Goal: Transaction & Acquisition: Purchase product/service

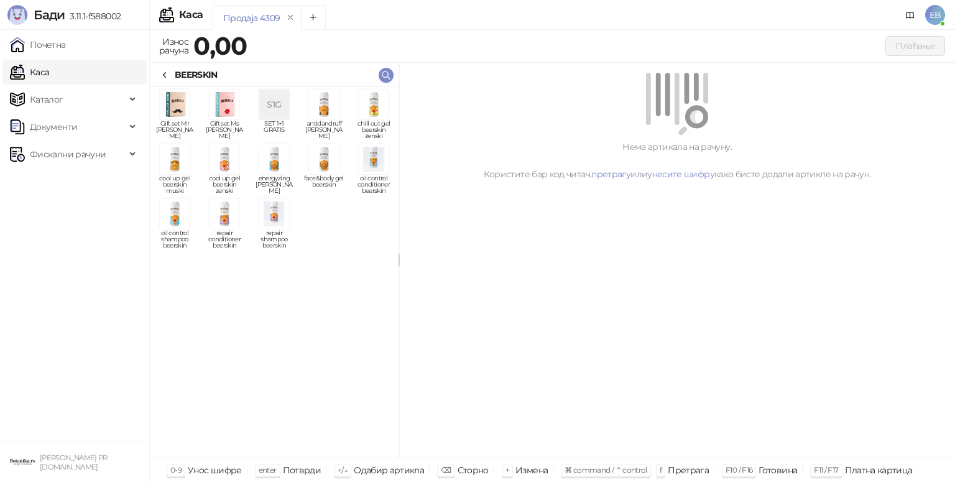
click at [224, 175] on span "cool up gel beerskin zenski" at bounding box center [225, 184] width 40 height 19
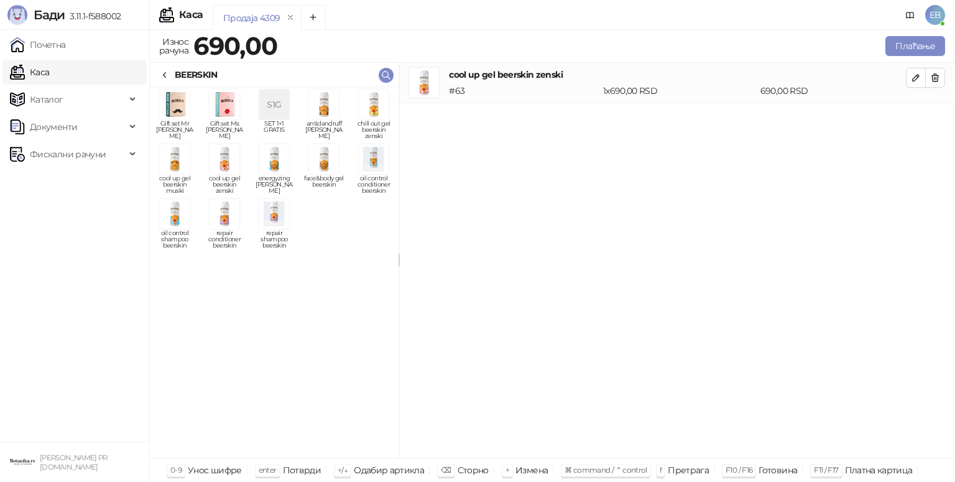
click at [328, 167] on img "grid" at bounding box center [324, 159] width 30 height 30
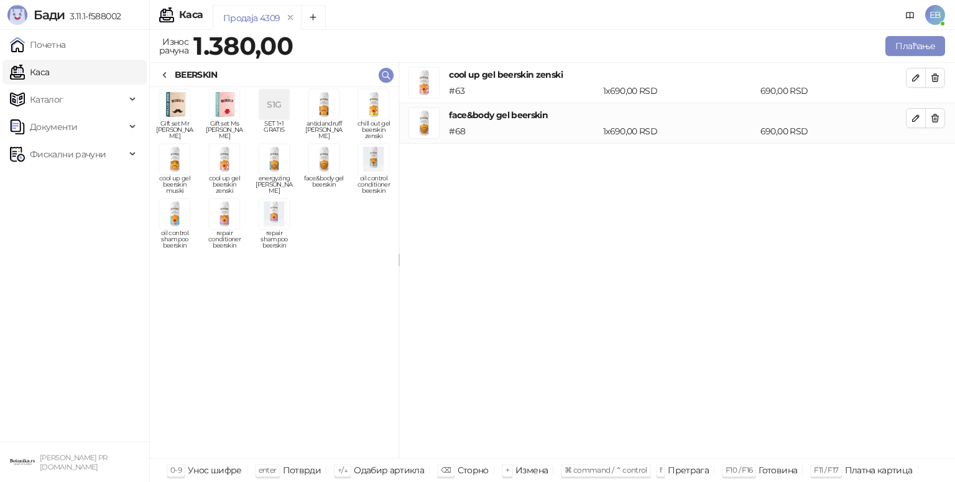
click at [279, 165] on img "grid" at bounding box center [274, 159] width 30 height 30
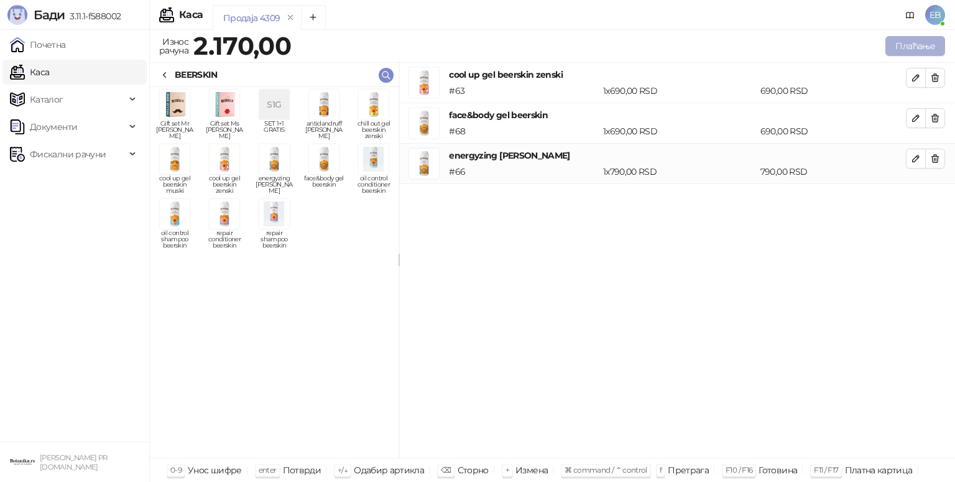
click at [904, 47] on button "Плаћање" at bounding box center [916, 46] width 60 height 20
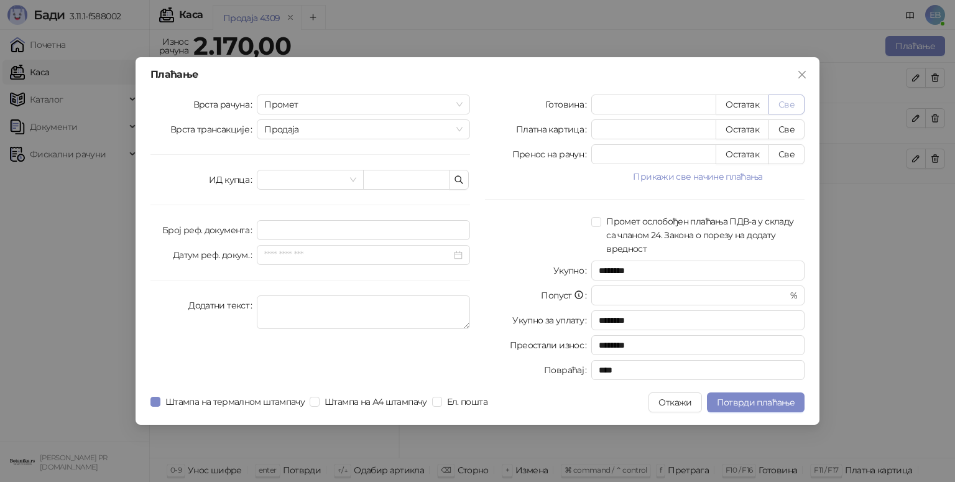
click at [788, 95] on button "Све" at bounding box center [787, 105] width 36 height 20
type input "****"
click at [764, 403] on span "Потврди плаћање" at bounding box center [756, 402] width 78 height 11
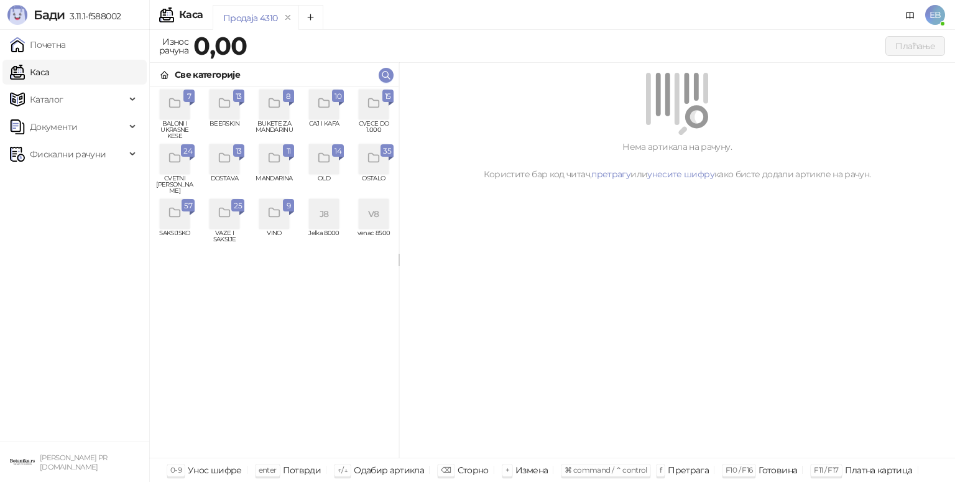
click at [175, 160] on icon "grid" at bounding box center [175, 158] width 14 height 14
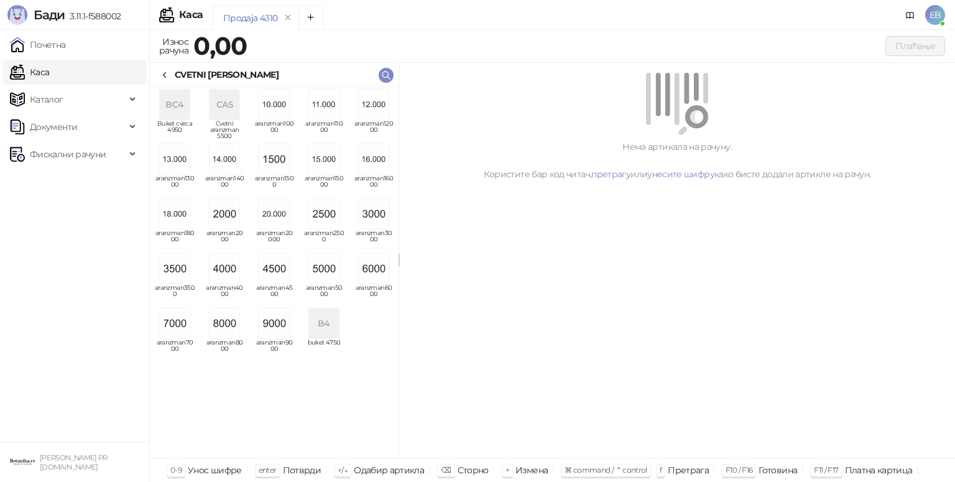
click at [324, 267] on img "grid" at bounding box center [324, 269] width 30 height 30
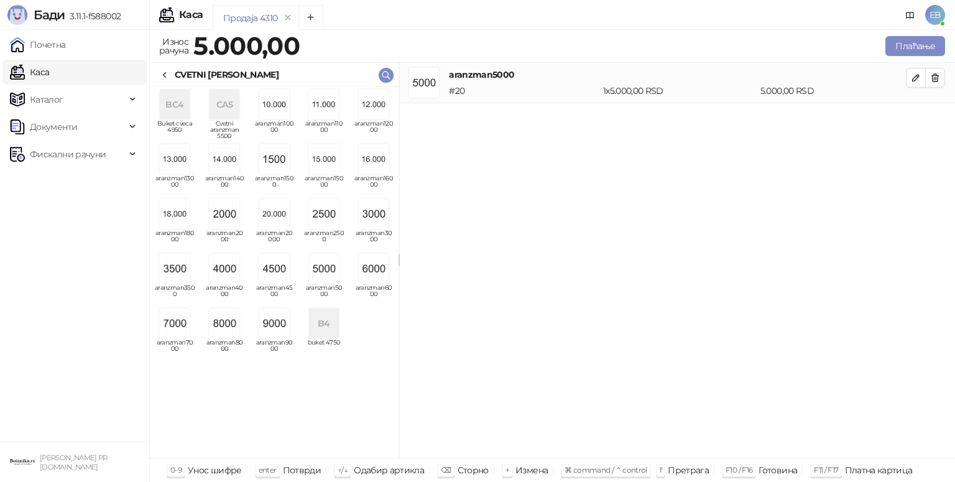
click at [164, 75] on icon at bounding box center [165, 75] width 10 height 10
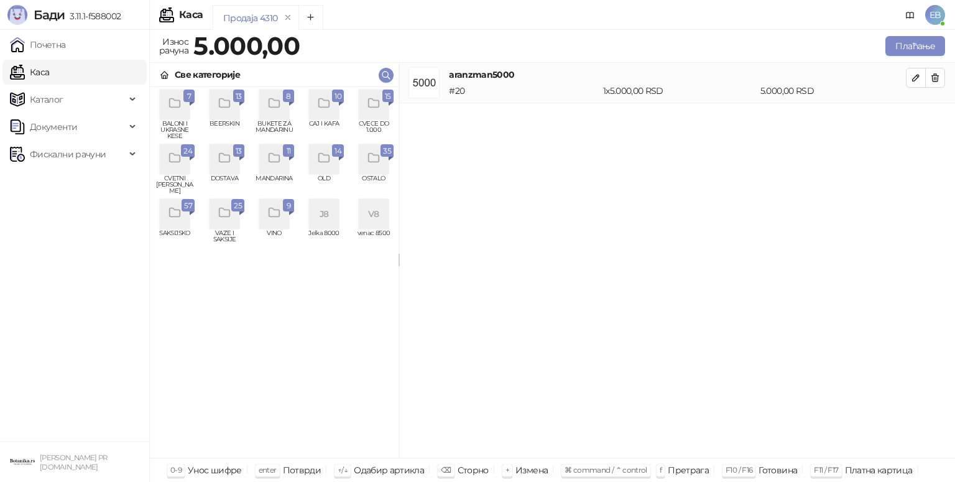
click at [378, 110] on icon "grid" at bounding box center [374, 103] width 14 height 14
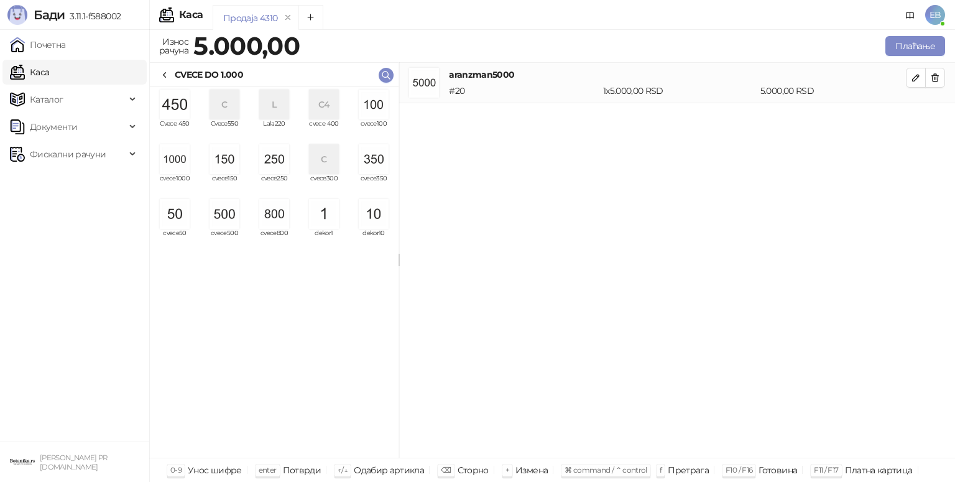
click at [373, 163] on img "grid" at bounding box center [374, 159] width 30 height 30
click at [177, 214] on img "grid" at bounding box center [175, 214] width 30 height 30
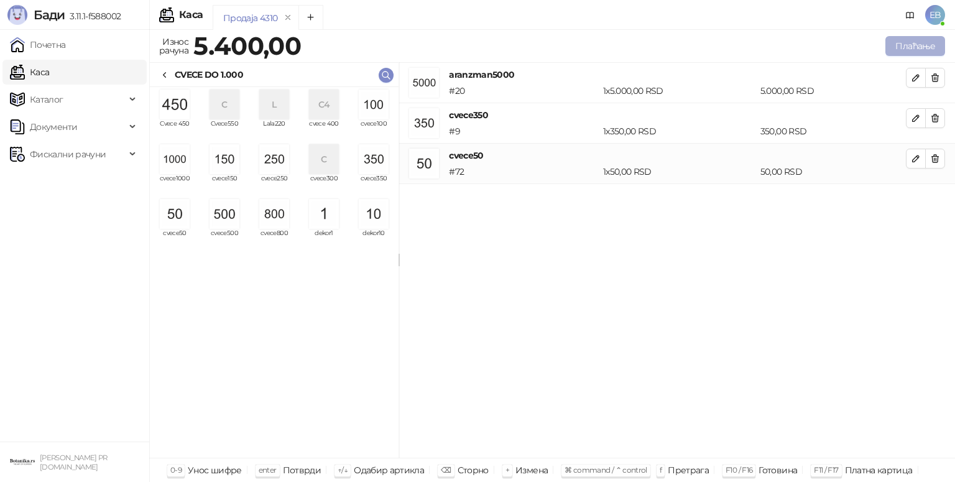
click at [910, 46] on button "Плаћање" at bounding box center [916, 46] width 60 height 20
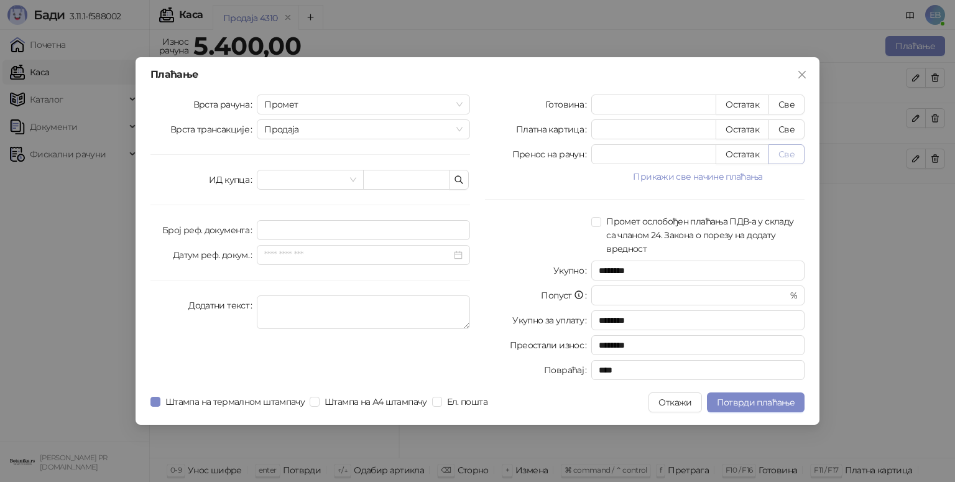
click at [787, 152] on button "Све" at bounding box center [787, 154] width 36 height 20
type input "****"
click at [777, 397] on span "Потврди плаћање" at bounding box center [756, 402] width 78 height 11
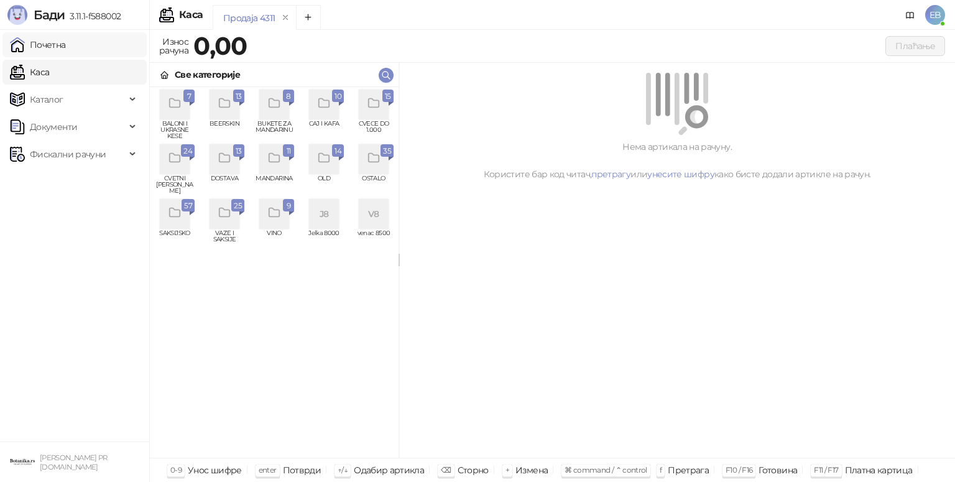
click at [50, 43] on link "Почетна" at bounding box center [38, 44] width 56 height 25
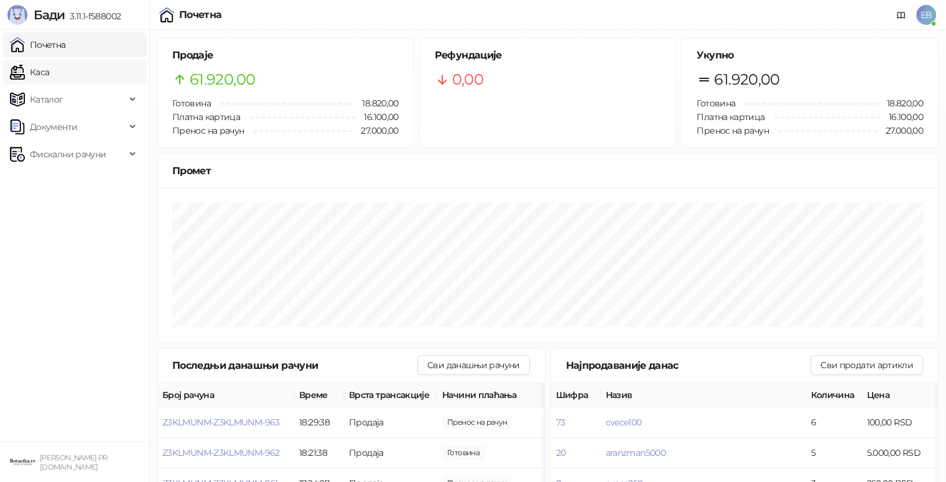
click at [49, 68] on link "Каса" at bounding box center [29, 72] width 39 height 25
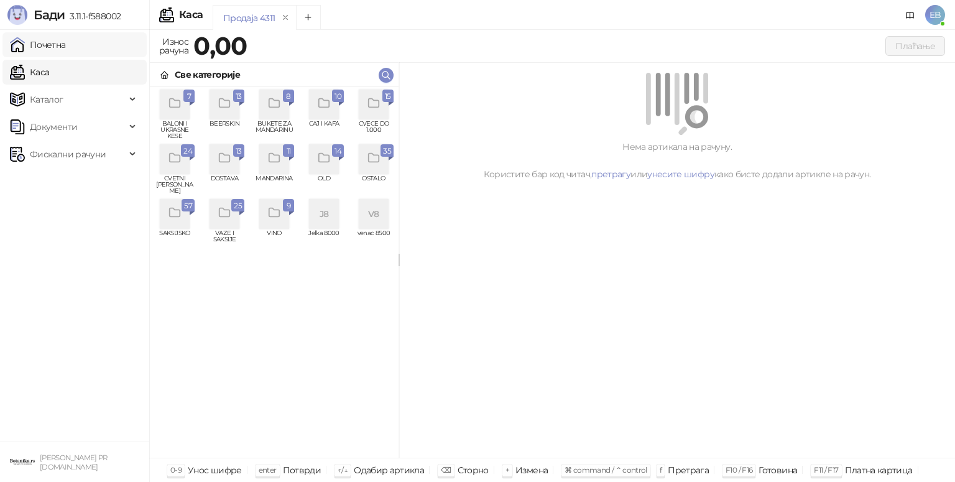
click at [66, 48] on link "Почетна" at bounding box center [38, 44] width 56 height 25
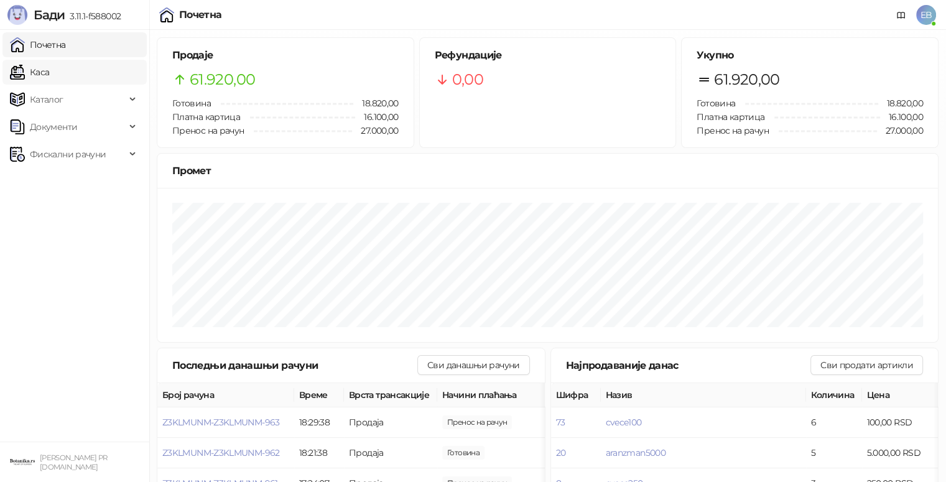
click at [49, 73] on link "Каса" at bounding box center [29, 72] width 39 height 25
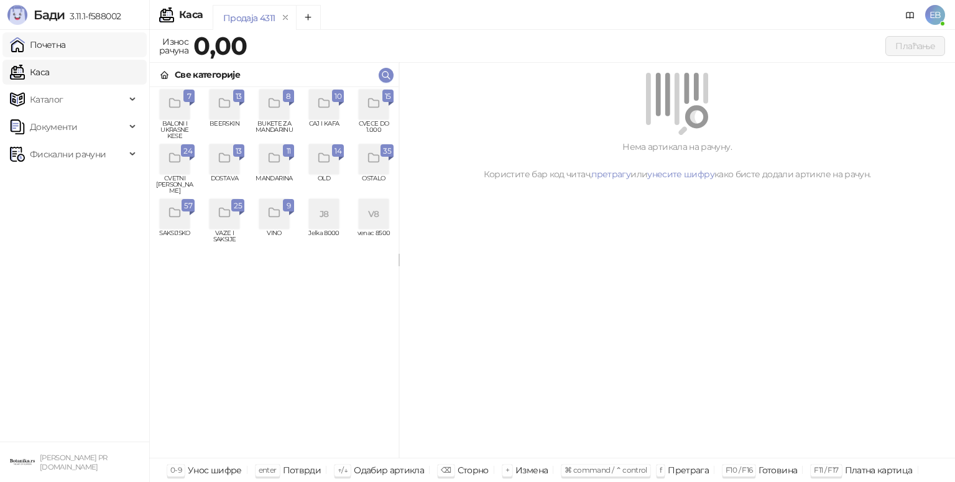
click at [52, 44] on link "Почетна" at bounding box center [38, 44] width 56 height 25
